Goal: Transaction & Acquisition: Register for event/course

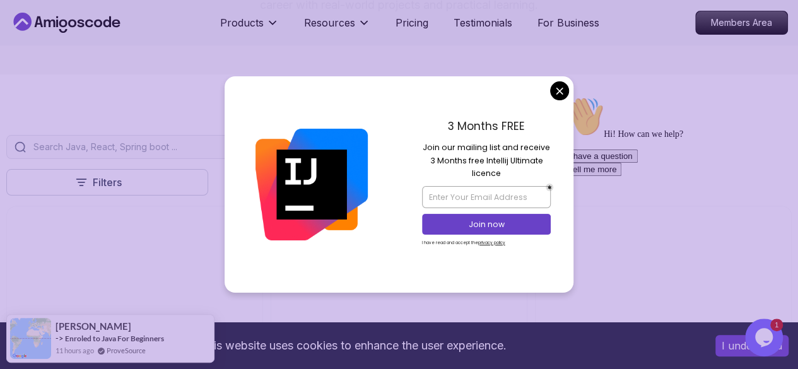
scroll to position [269, 0]
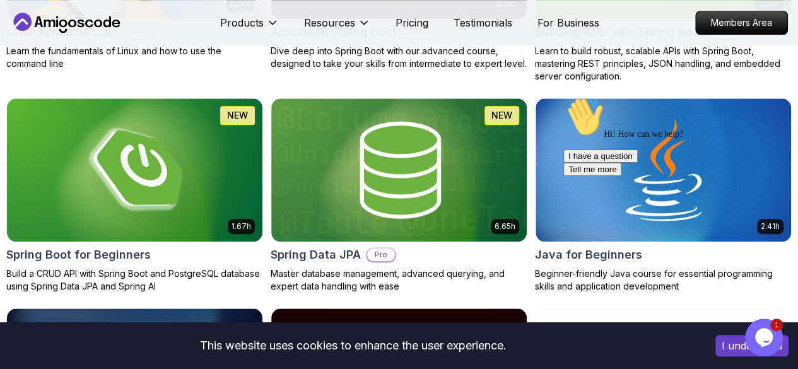
scroll to position [566, 0]
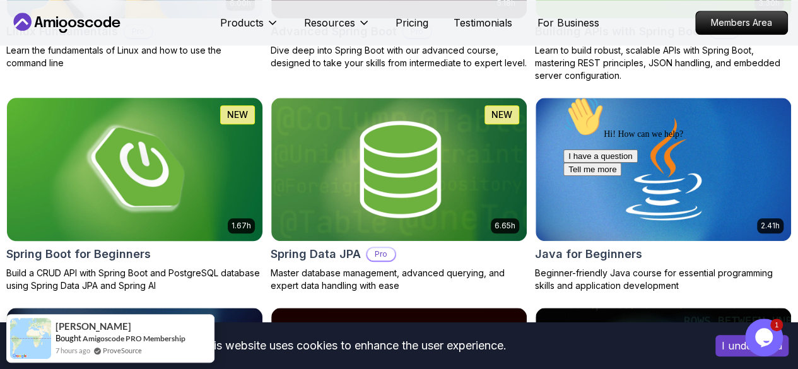
click at [263, 156] on div "1.67h NEW Spring Boot for Beginners Build a CRUD API with Spring Boot and Postg…" at bounding box center [134, 194] width 257 height 195
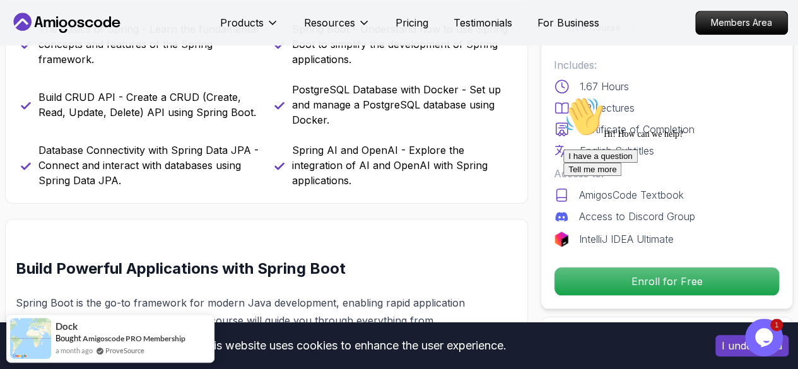
scroll to position [570, 0]
click at [616, 176] on div "I have a question Tell me more" at bounding box center [676, 162] width 227 height 26
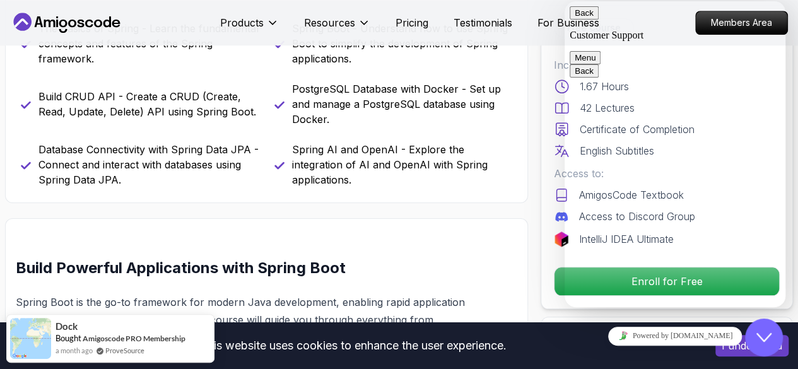
click at [581, 20] on button "Back" at bounding box center [583, 12] width 29 height 13
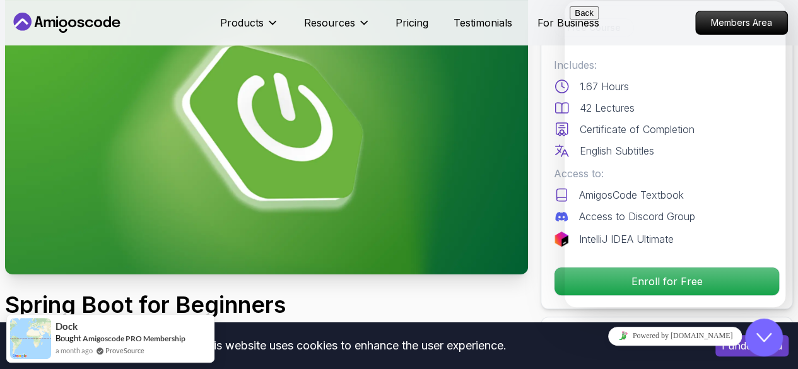
scroll to position [0, 0]
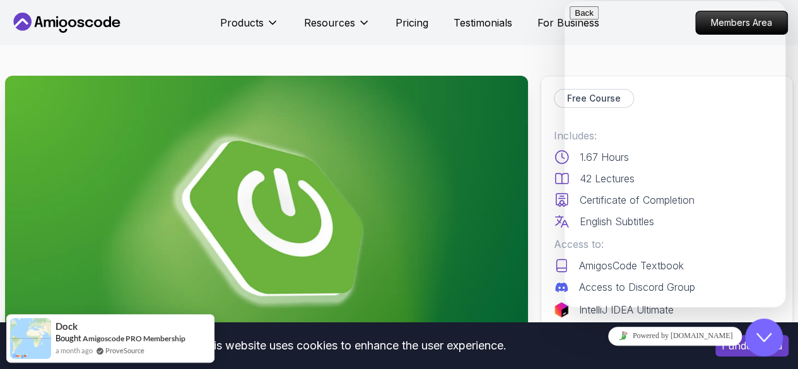
click at [281, 178] on img at bounding box center [266, 223] width 523 height 294
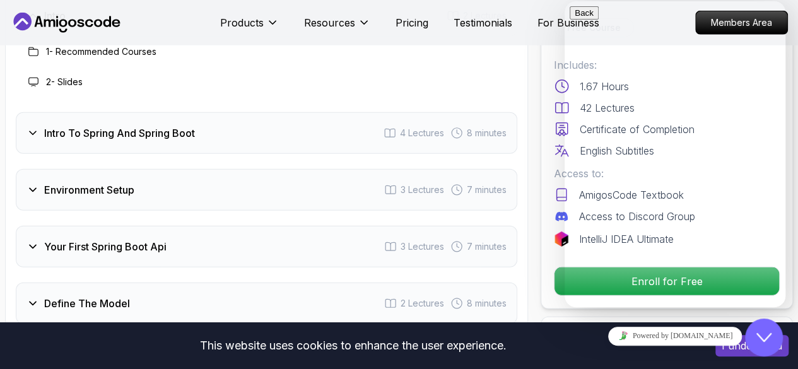
scroll to position [1714, 0]
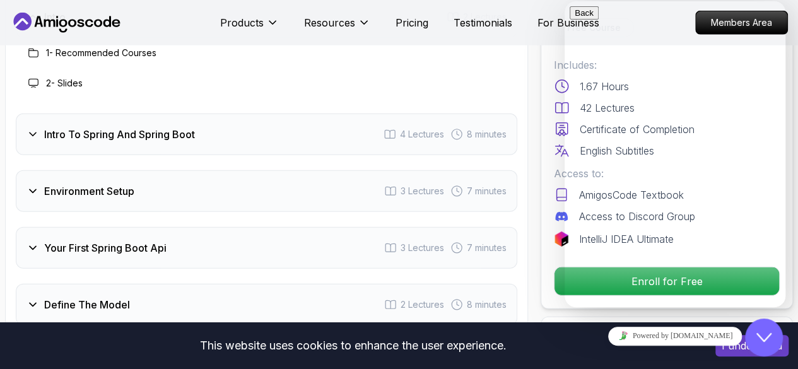
click at [278, 190] on div "Environment Setup 3 Lectures 7 minutes" at bounding box center [266, 191] width 501 height 42
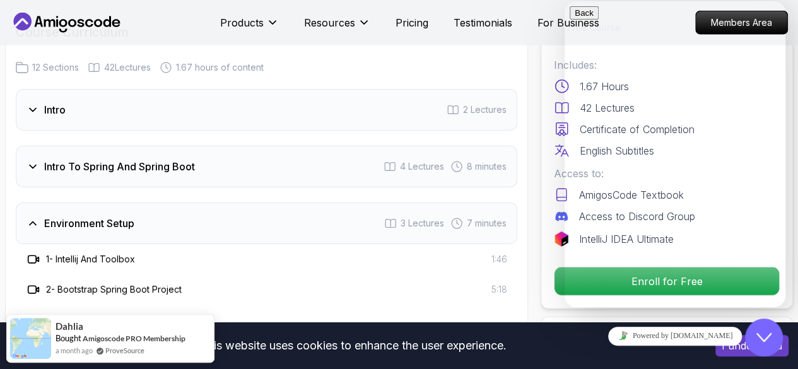
scroll to position [1585, 0]
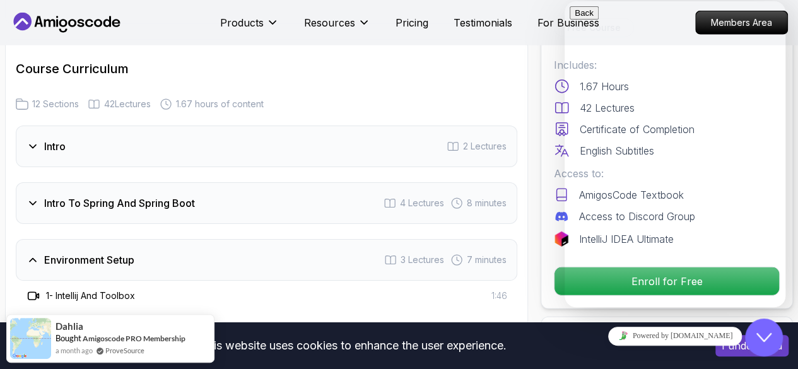
click at [153, 205] on h3 "Intro To Spring And Spring Boot" at bounding box center [119, 202] width 151 height 15
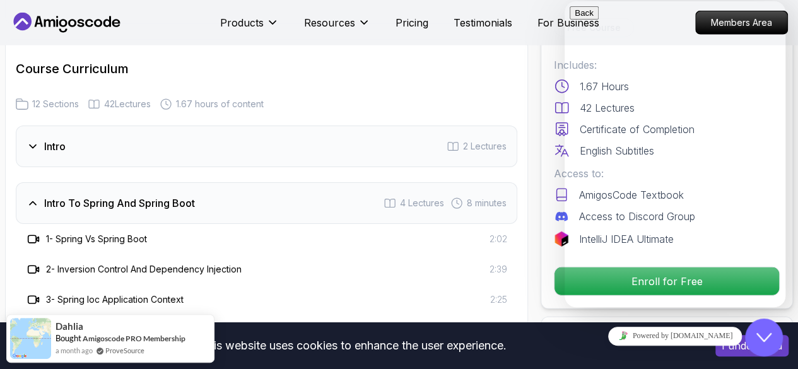
click at [153, 205] on h3 "Intro To Spring And Spring Boot" at bounding box center [119, 202] width 151 height 15
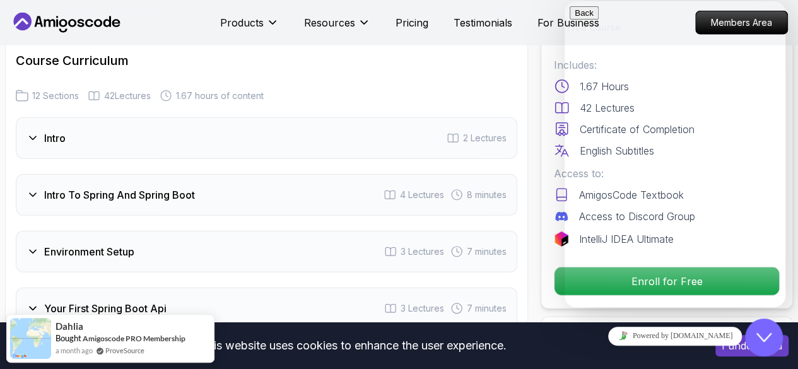
scroll to position [1589, 0]
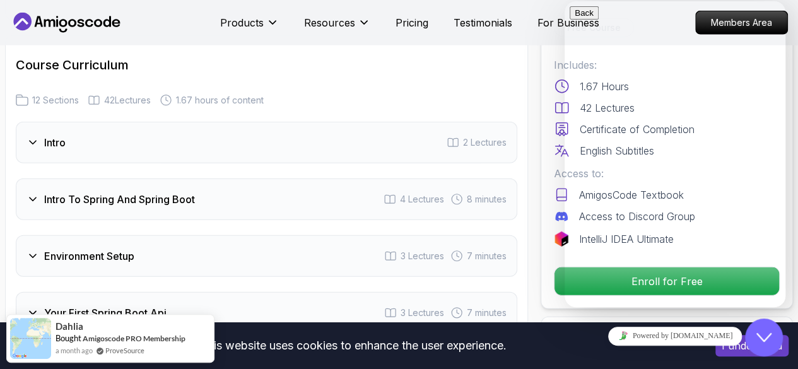
click at [42, 143] on div "Intro" at bounding box center [45, 142] width 39 height 15
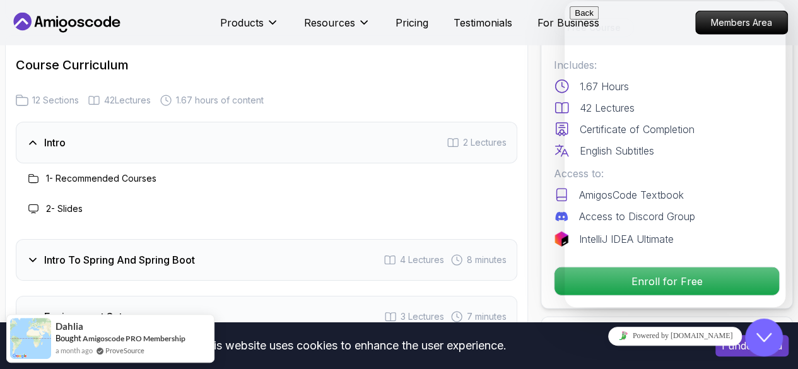
click at [72, 209] on h3 "2 - Slides" at bounding box center [64, 208] width 37 height 13
click at [32, 204] on icon at bounding box center [33, 209] width 10 height 10
click at [76, 207] on h3 "2 - Slides" at bounding box center [64, 208] width 37 height 13
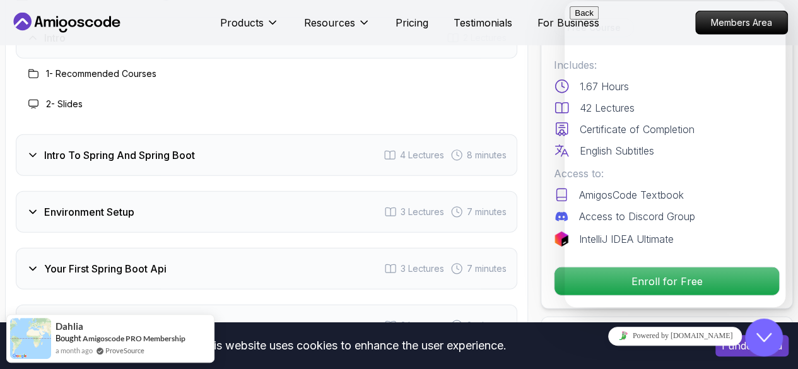
scroll to position [1695, 0]
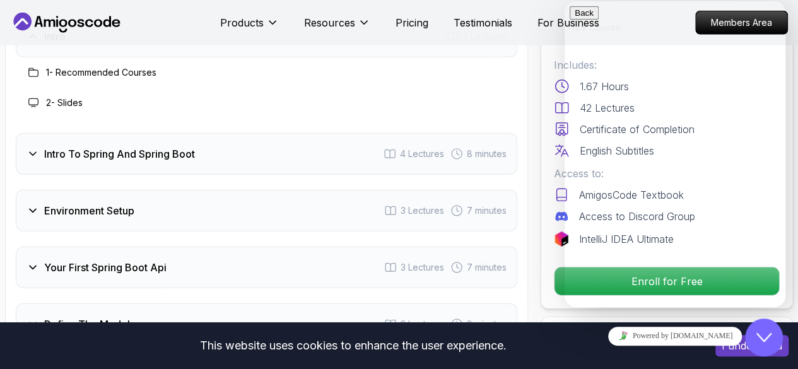
click at [155, 205] on div "Environment Setup 3 Lectures 7 minutes" at bounding box center [266, 211] width 501 height 42
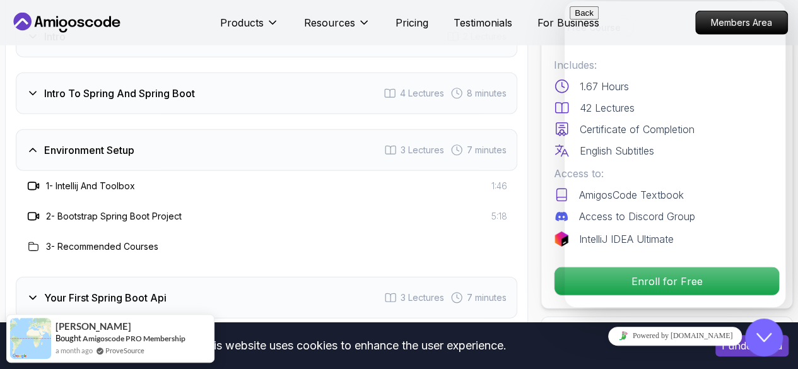
click at [77, 245] on h3 "3 - Recommended Courses" at bounding box center [102, 246] width 112 height 13
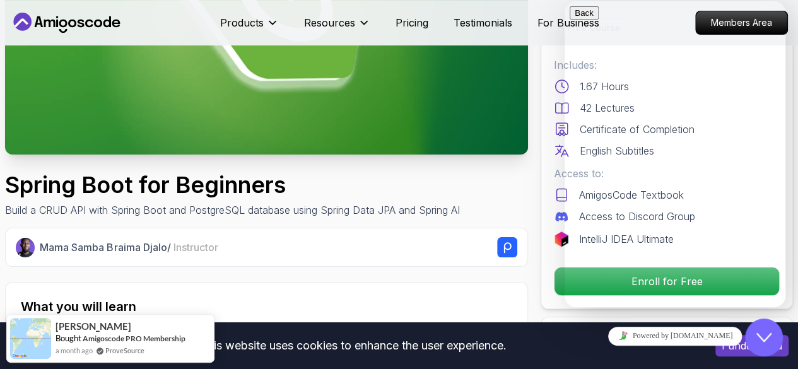
scroll to position [212, 0]
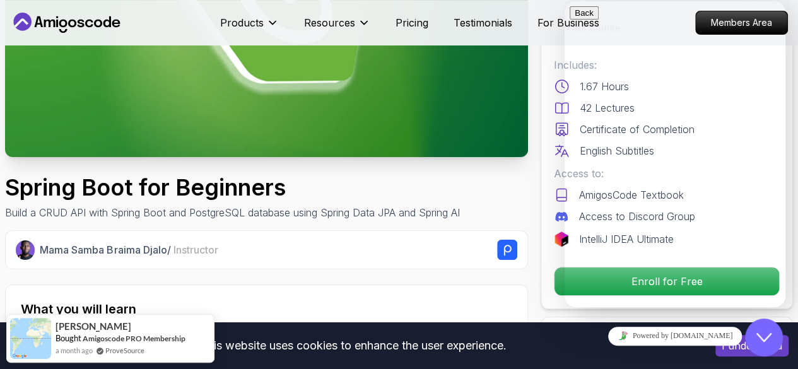
drag, startPoint x: 645, startPoint y: 63, endPoint x: 673, endPoint y: 183, distance: 123.0
click at [773, 345] on button "Close Chat This icon closes the chat window." at bounding box center [764, 337] width 38 height 38
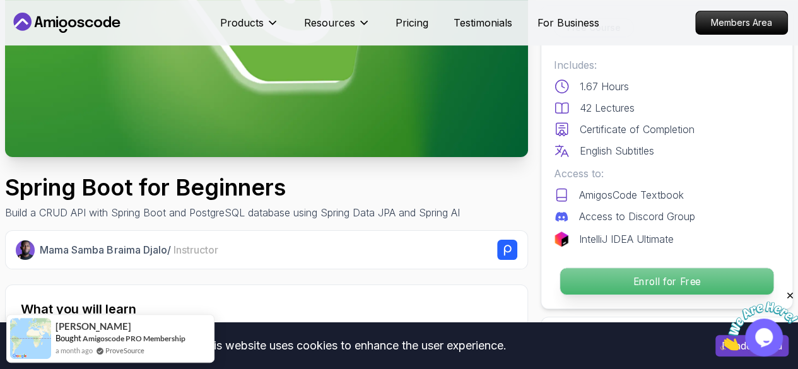
click at [675, 277] on p "Enroll for Free" at bounding box center [666, 281] width 213 height 26
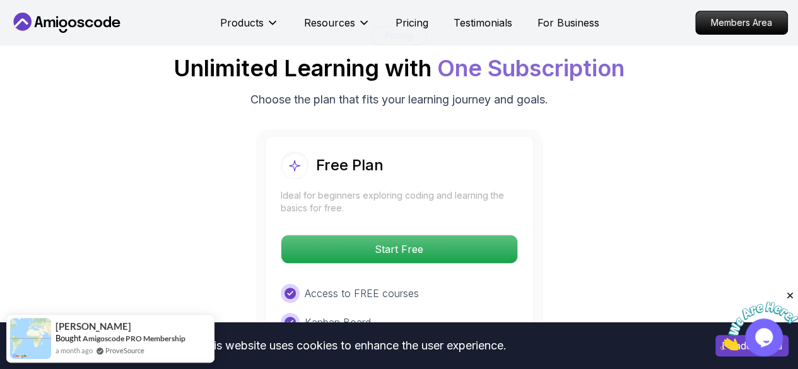
scroll to position [2623, 0]
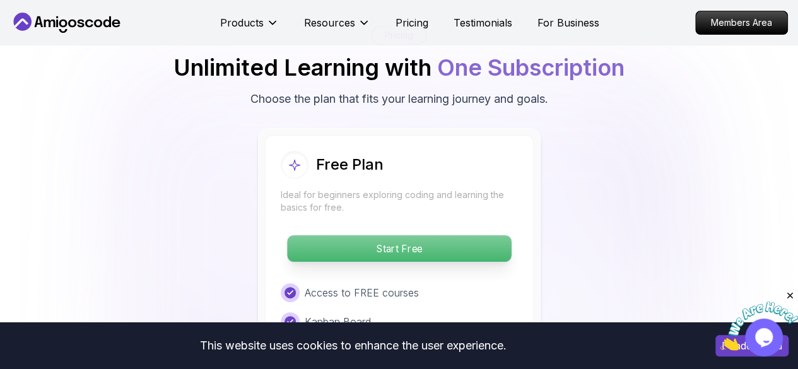
click at [434, 243] on p "Start Free" at bounding box center [399, 248] width 224 height 26
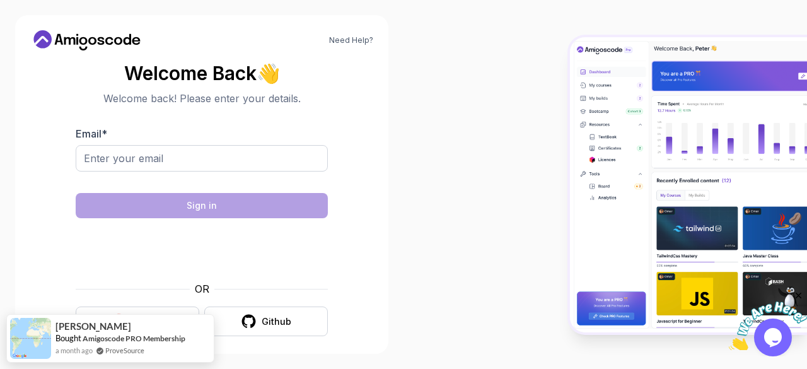
scroll to position [9, 0]
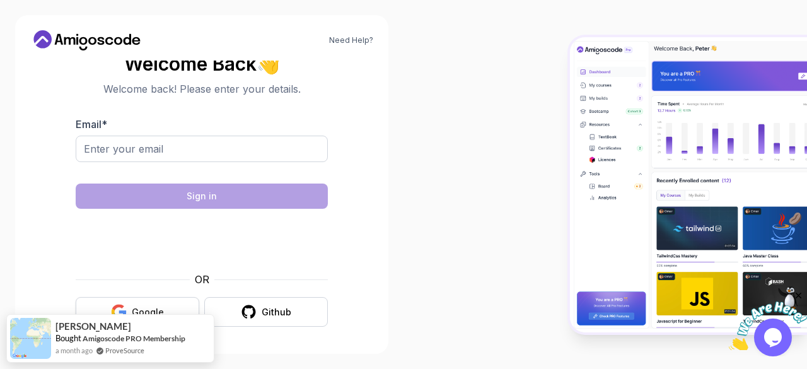
click at [150, 305] on button "Google" at bounding box center [138, 312] width 124 height 30
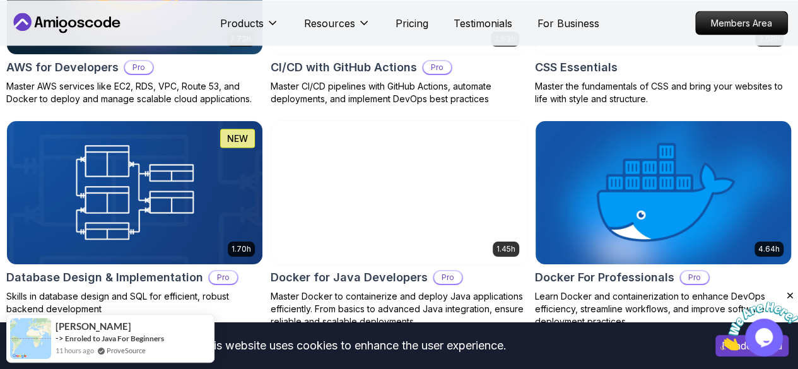
scroll to position [1173, 0]
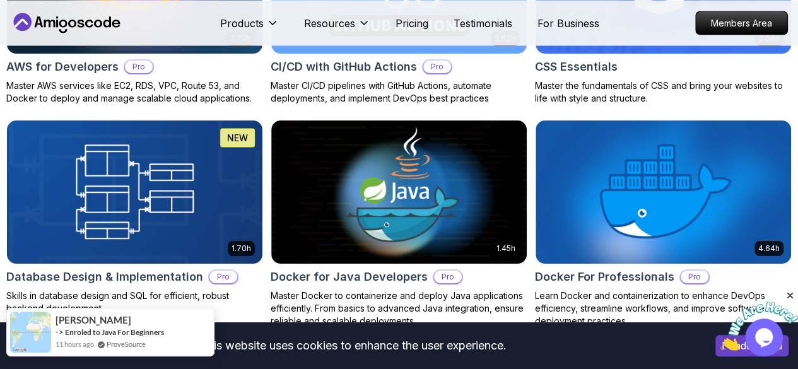
click at [173, 326] on div "Ibrahim -> Enroled to Java For Beginners 11 hours ago ProveSource" at bounding box center [110, 332] width 208 height 49
click at [34, 330] on img at bounding box center [30, 331] width 41 height 41
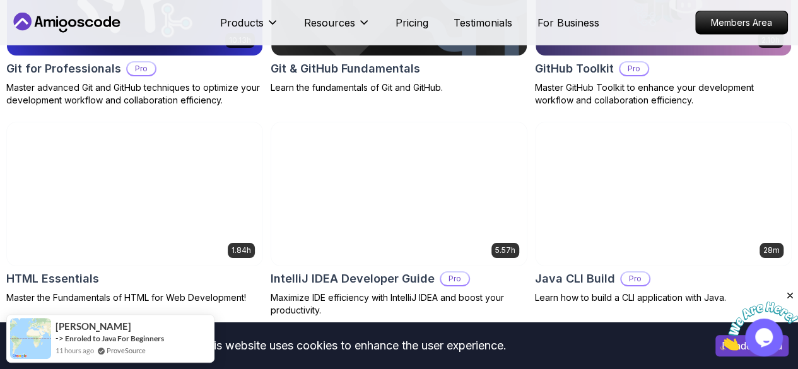
scroll to position [1608, 0]
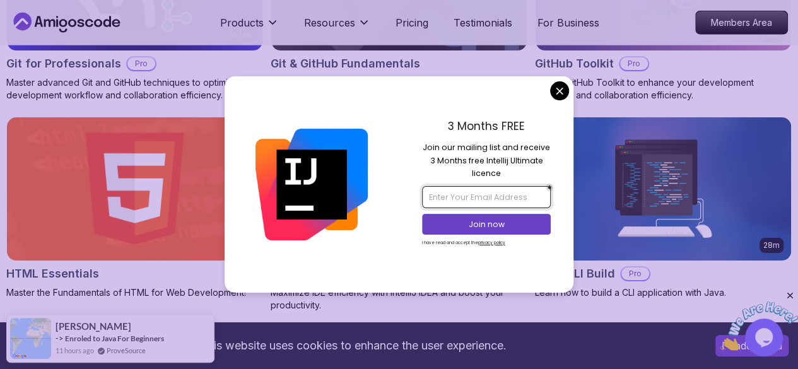
click at [479, 200] on input "email" at bounding box center [486, 196] width 129 height 21
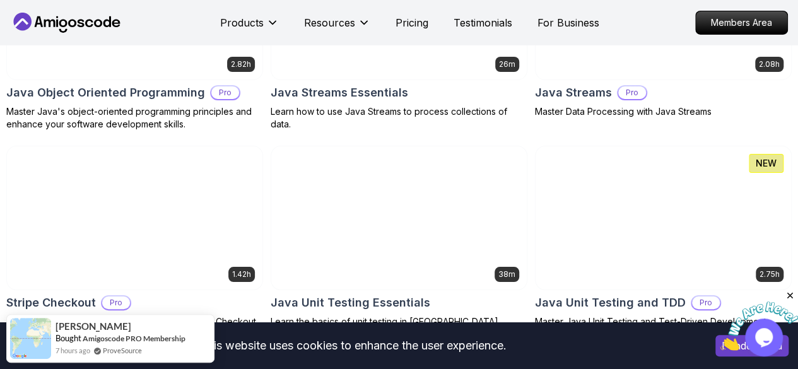
scroll to position [2219, 0]
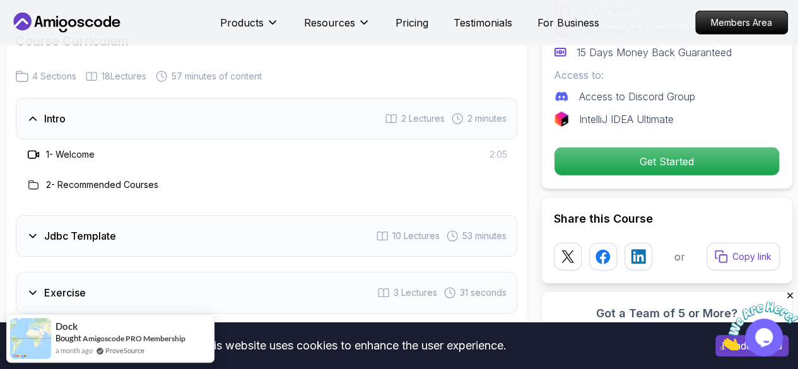
scroll to position [1478, 0]
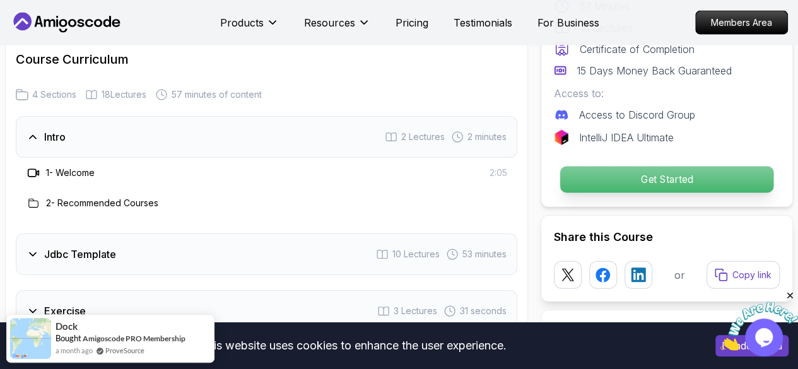
click at [648, 166] on p "Get Started" at bounding box center [666, 179] width 213 height 26
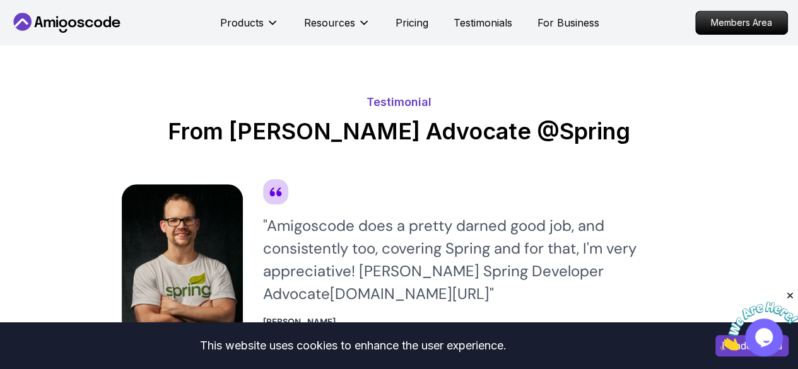
scroll to position [2687, 0]
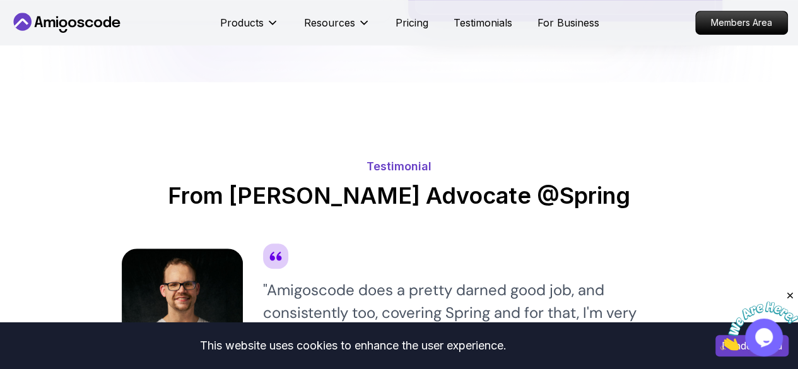
drag, startPoint x: 441, startPoint y: 223, endPoint x: 330, endPoint y: 169, distance: 124.1
click at [330, 183] on h2 "From [PERSON_NAME] Advocate @Spring" at bounding box center [399, 195] width 555 height 25
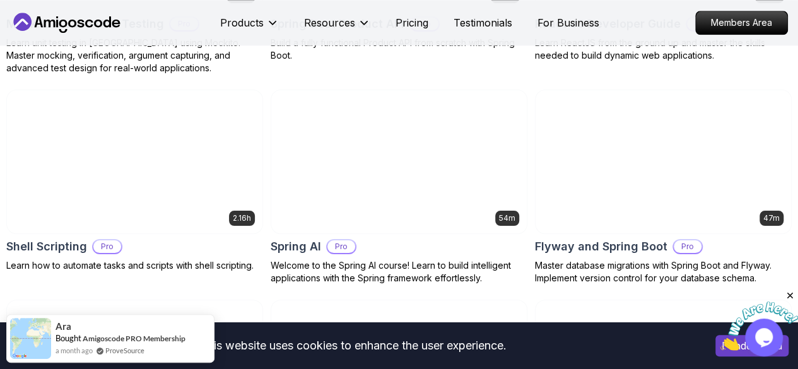
scroll to position [3143, 0]
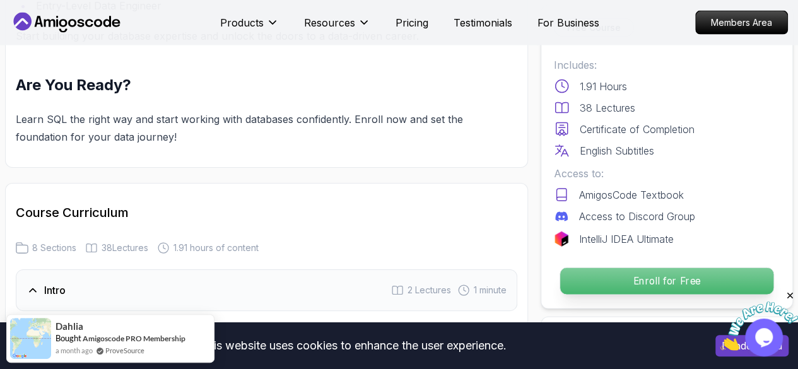
click at [617, 283] on p "Enroll for Free" at bounding box center [666, 281] width 213 height 26
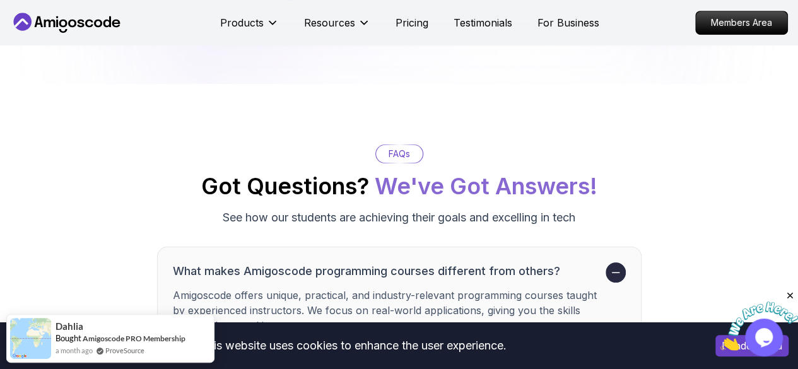
scroll to position [2733, 0]
